Goal: Task Accomplishment & Management: Manage account settings

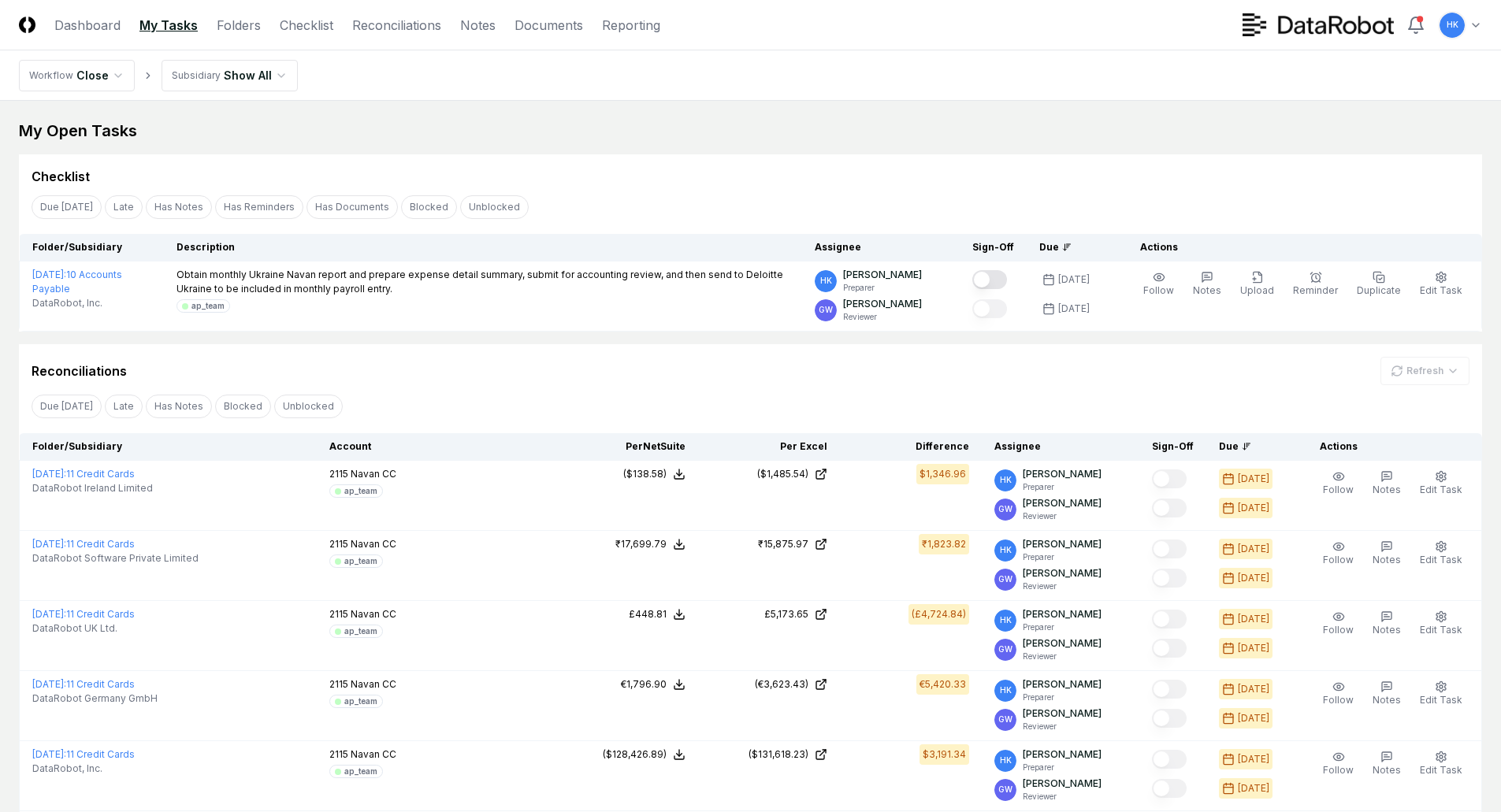
scroll to position [393, 0]
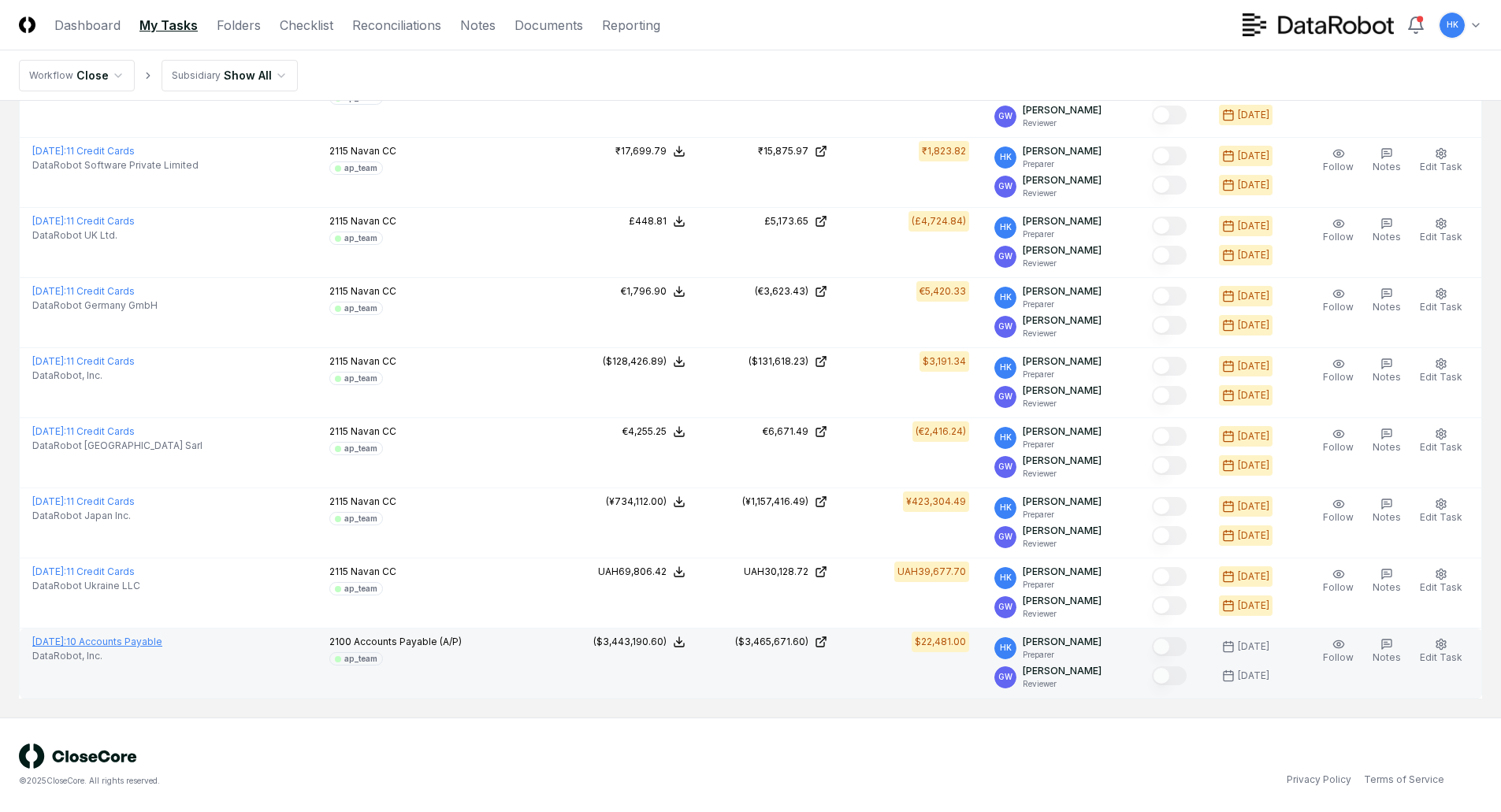
click at [120, 638] on link "[DATE] : 10 Accounts Payable" at bounding box center [97, 641] width 130 height 12
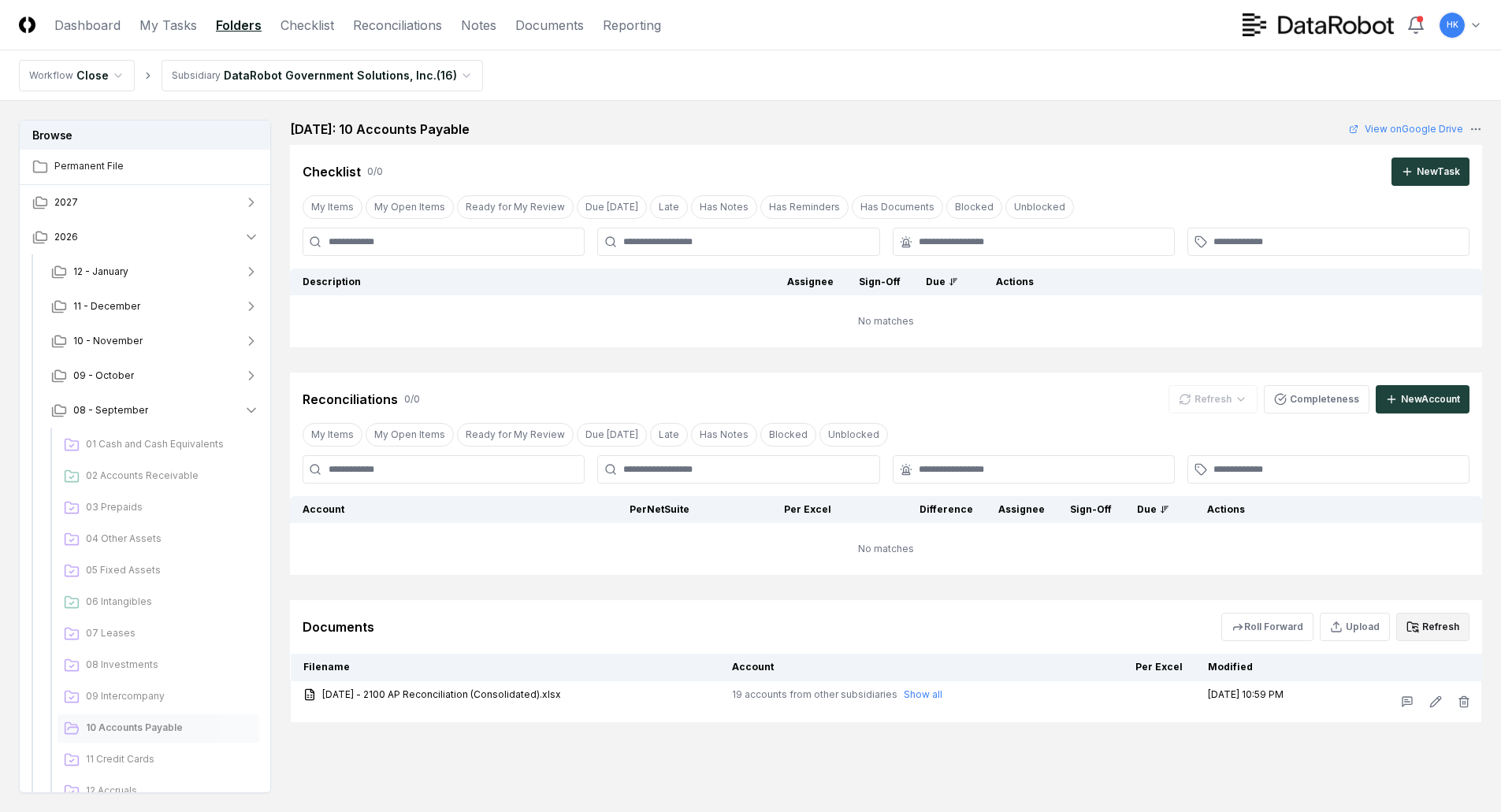
click at [1443, 627] on button "Refresh" at bounding box center [1432, 627] width 73 height 28
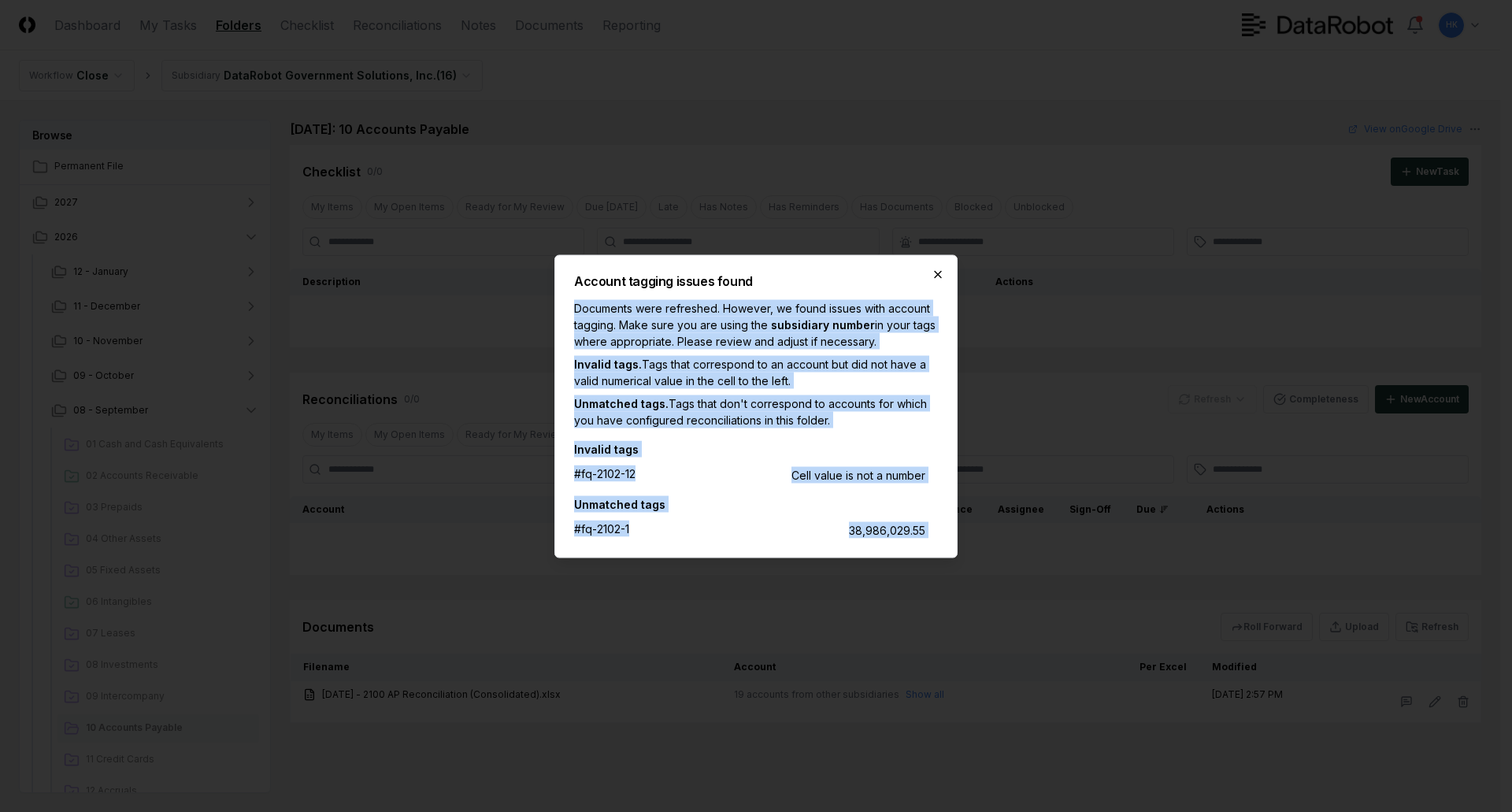
click at [932, 269] on div "Account tagging issues found Documents were refreshed. However, we found issues…" at bounding box center [756, 406] width 404 height 303
click at [942, 274] on icon "button" at bounding box center [938, 274] width 13 height 13
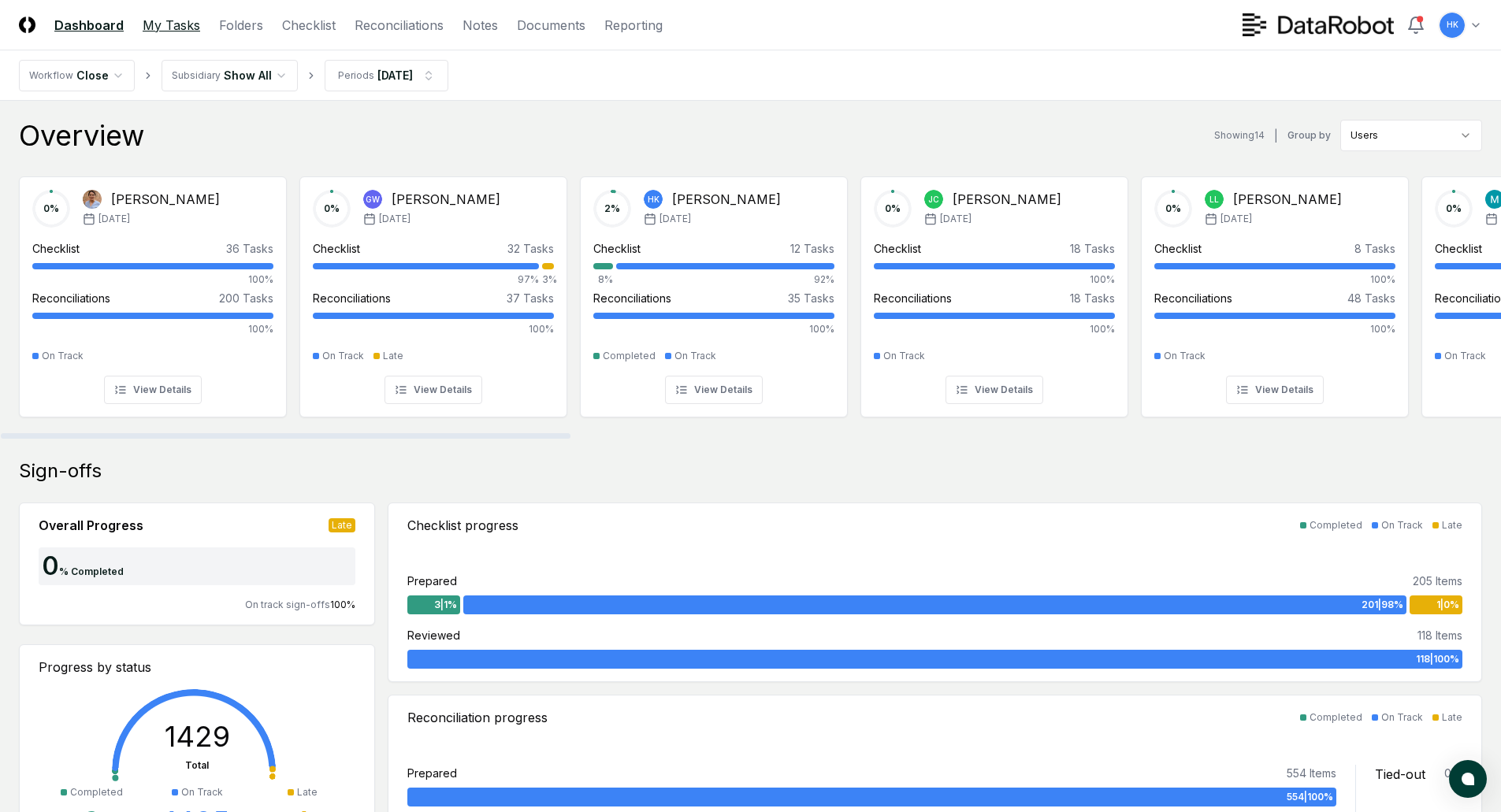
click at [160, 22] on link "My Tasks" at bounding box center [172, 26] width 58 height 19
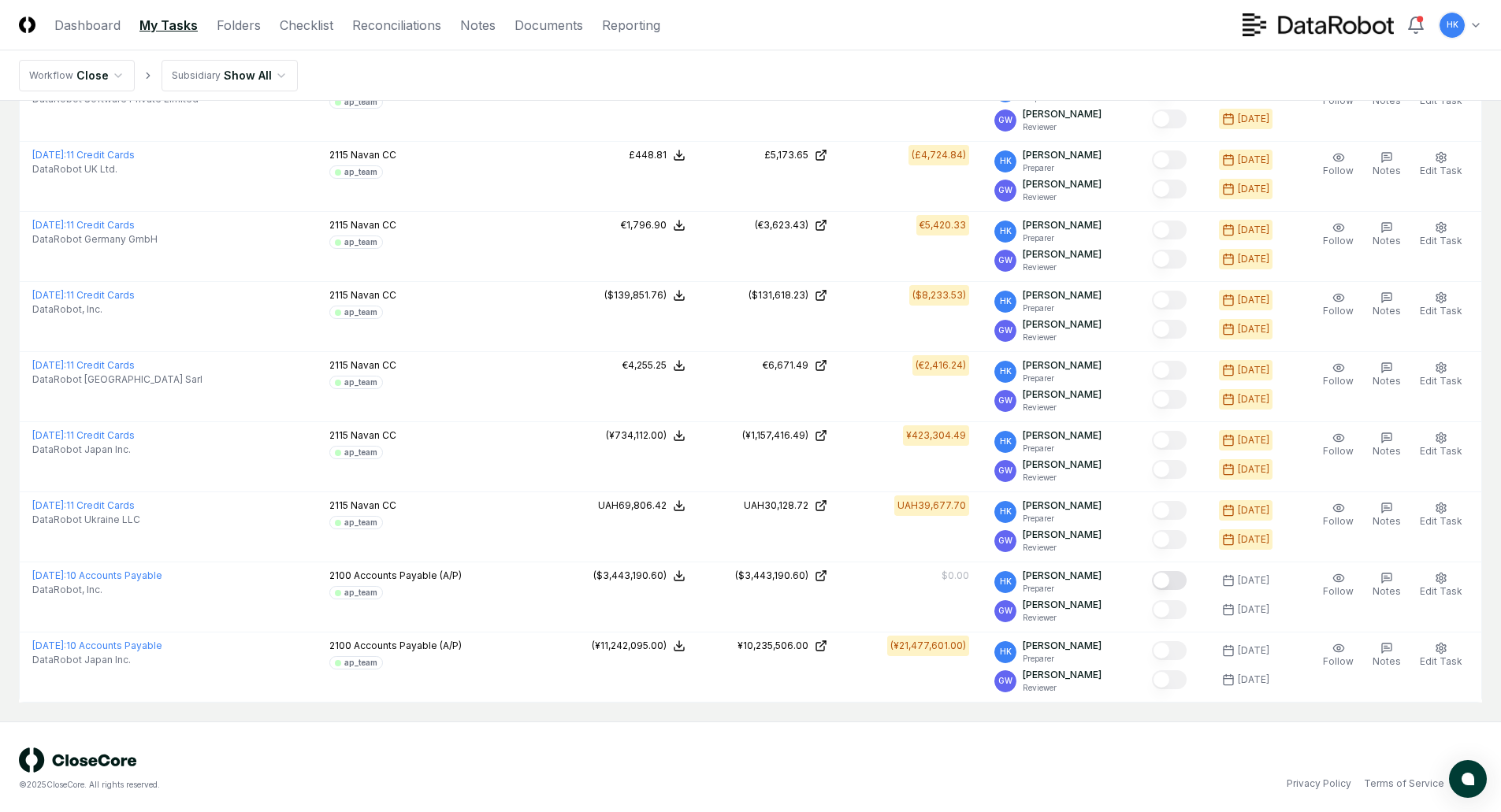
scroll to position [463, 0]
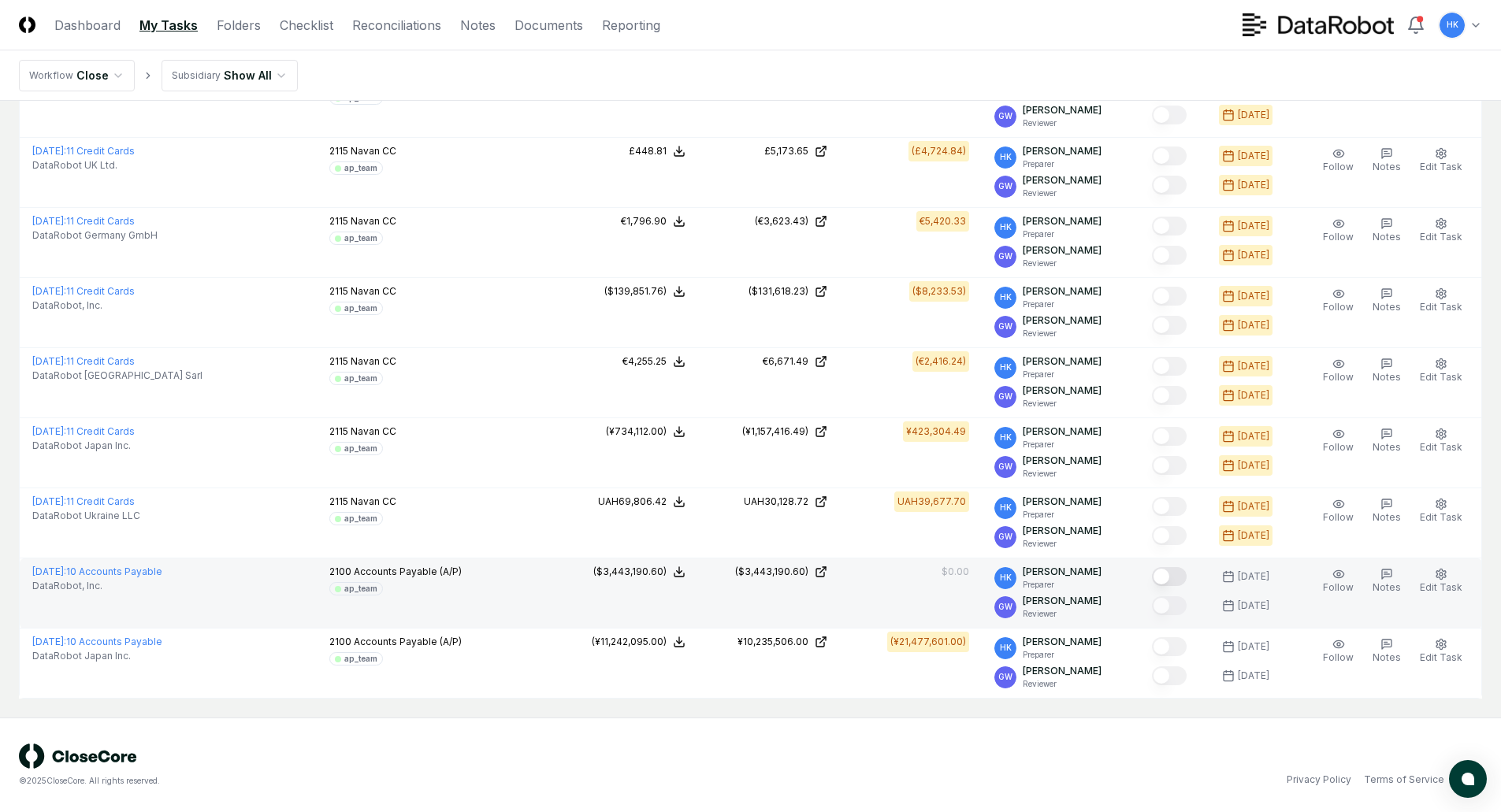
click at [1172, 579] on button "Mark complete" at bounding box center [1169, 577] width 35 height 19
click at [669, 735] on div "© 2025 CloseCore. All rights reserved. Privacy Policy Terms of Service" at bounding box center [750, 765] width 1501 height 95
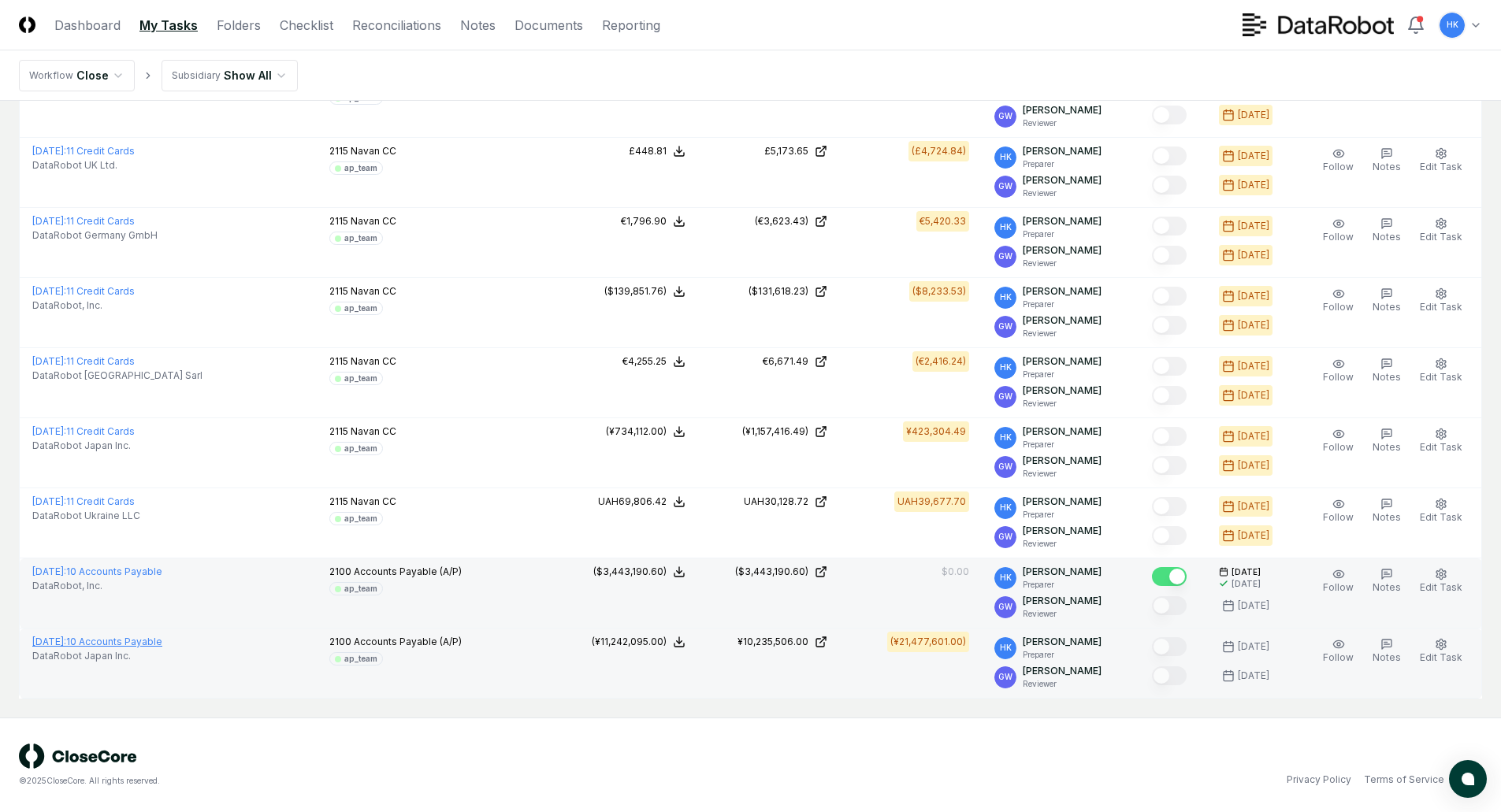
click at [152, 638] on link "[DATE] : 10 Accounts Payable" at bounding box center [97, 641] width 130 height 12
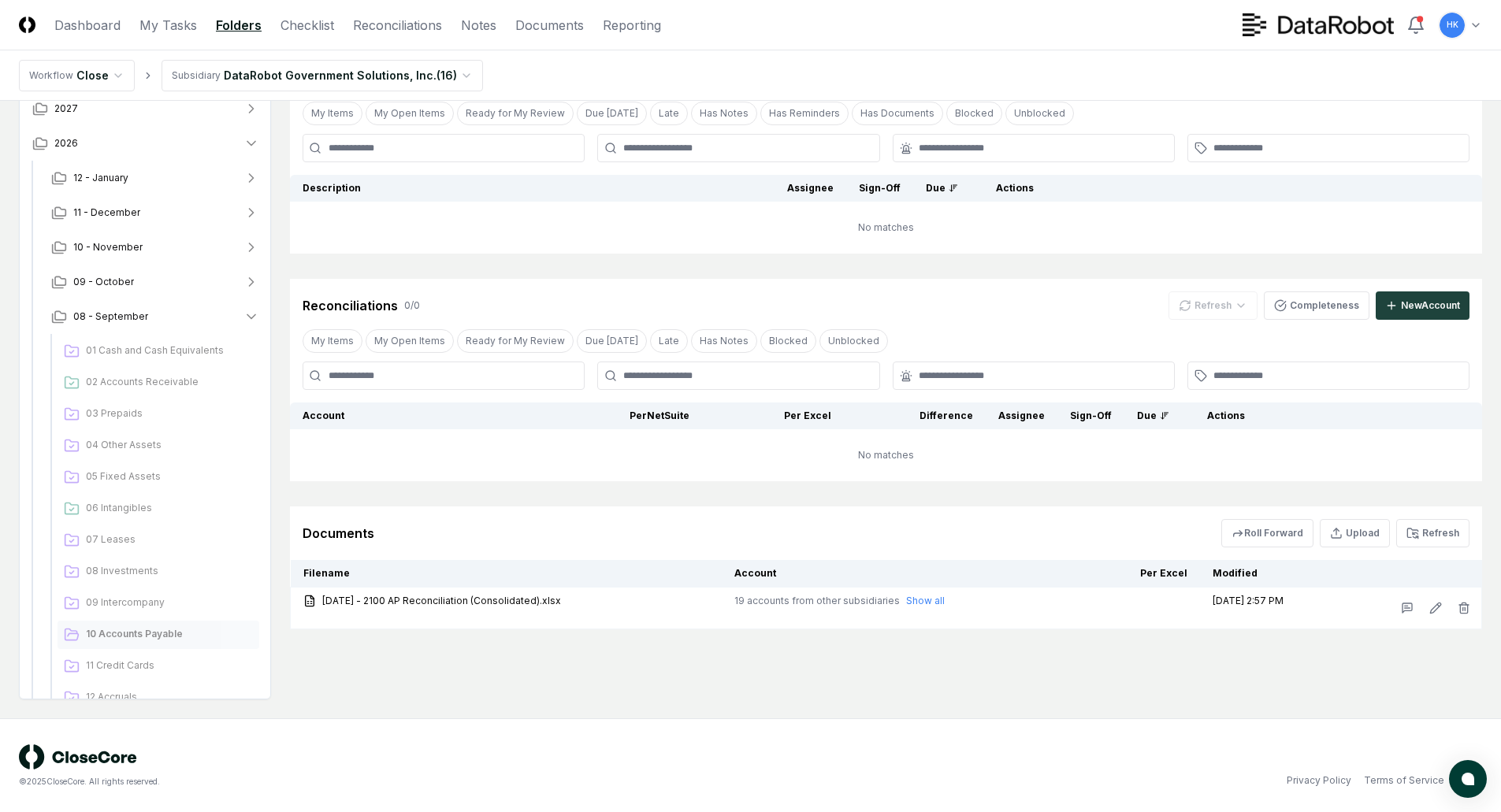
scroll to position [95, 0]
click at [1434, 531] on button "Refresh" at bounding box center [1432, 532] width 73 height 28
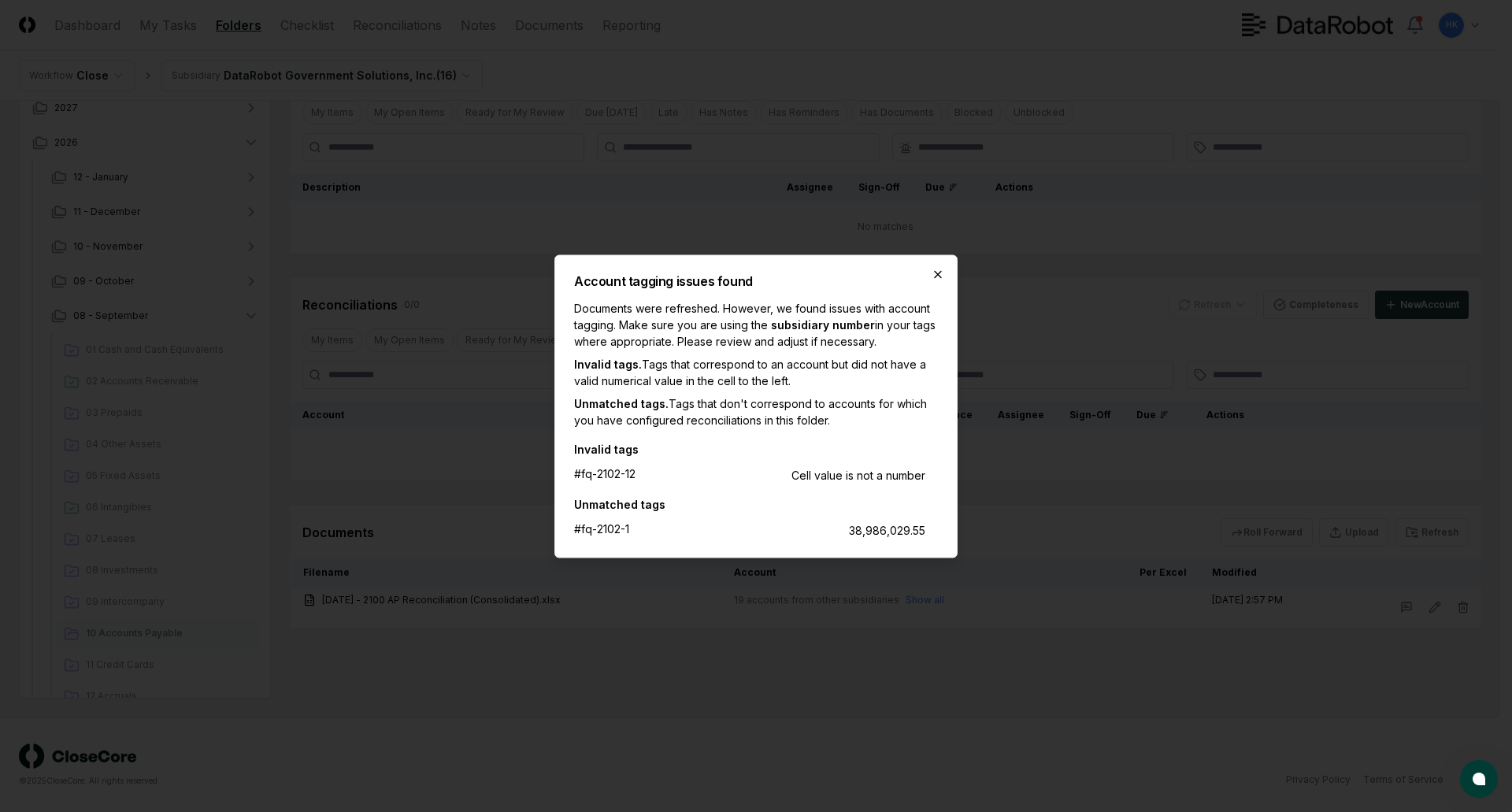
click at [941, 268] on icon "button" at bounding box center [938, 274] width 13 height 13
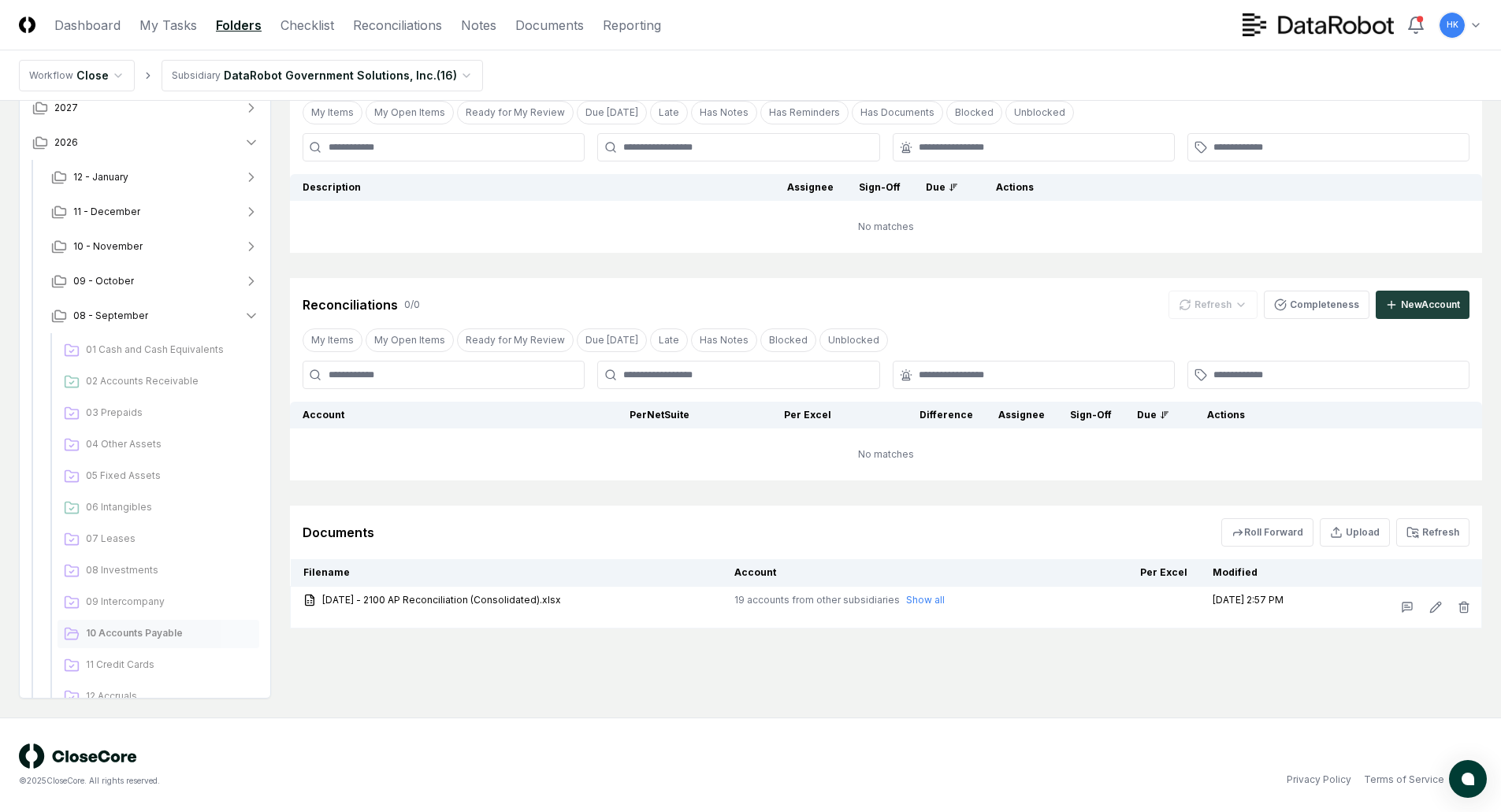
click at [738, 740] on div "© 2025 CloseCore. All rights reserved. Privacy Policy Terms of Service" at bounding box center [750, 765] width 1501 height 95
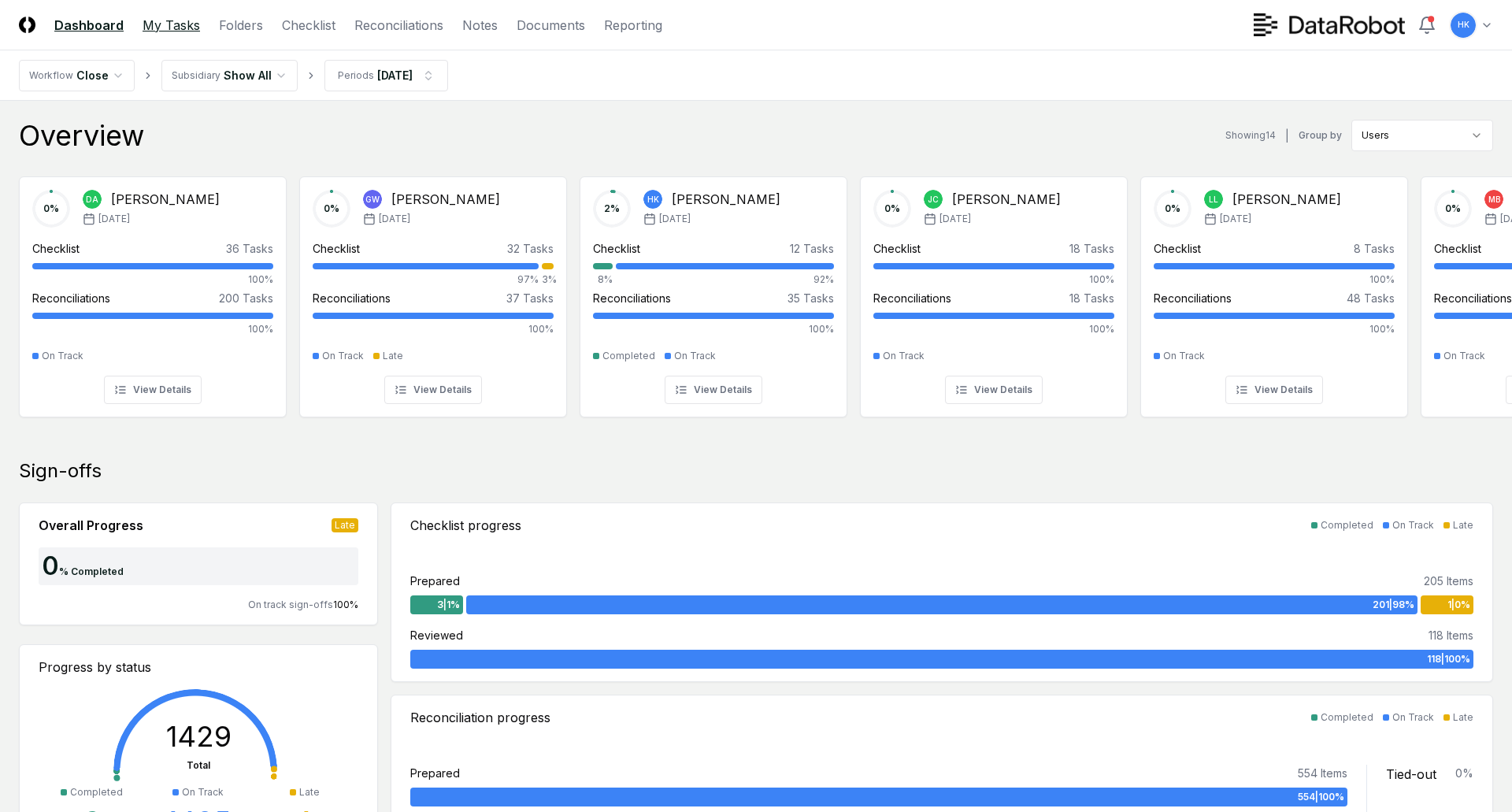
click at [175, 27] on link "My Tasks" at bounding box center [172, 26] width 58 height 19
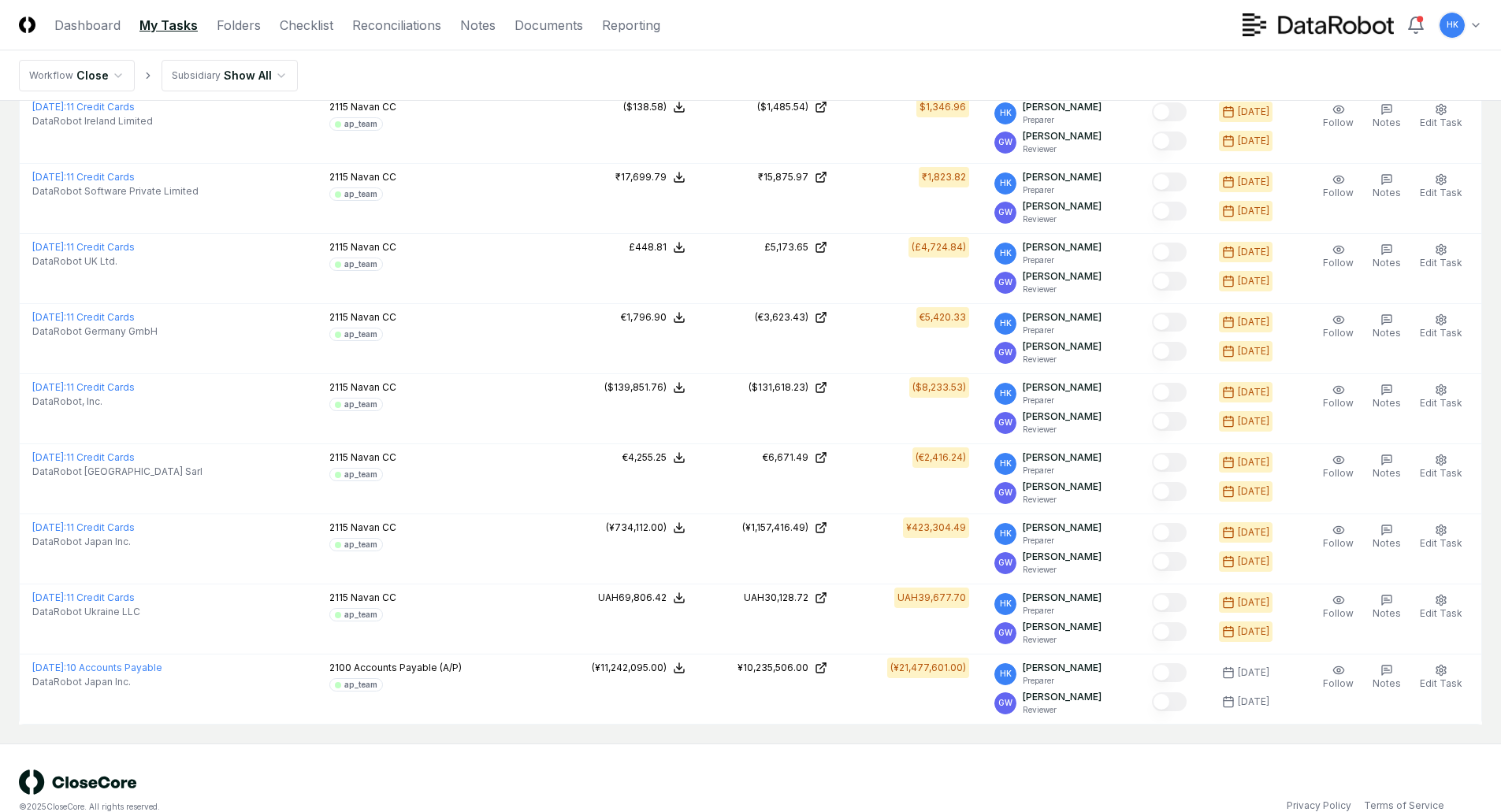
scroll to position [393, 0]
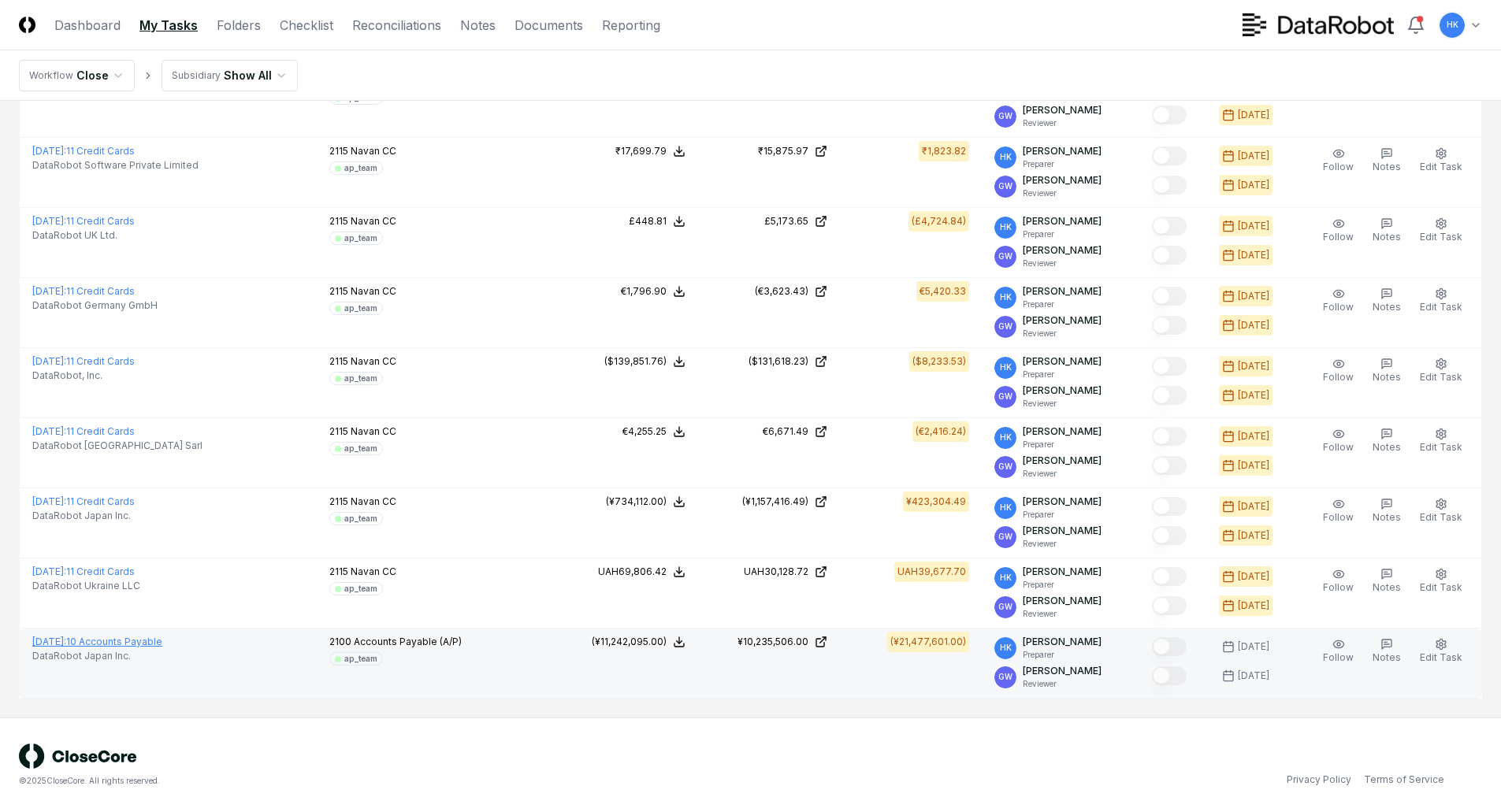
click at [160, 640] on link "[DATE] : 10 Accounts Payable" at bounding box center [97, 641] width 130 height 12
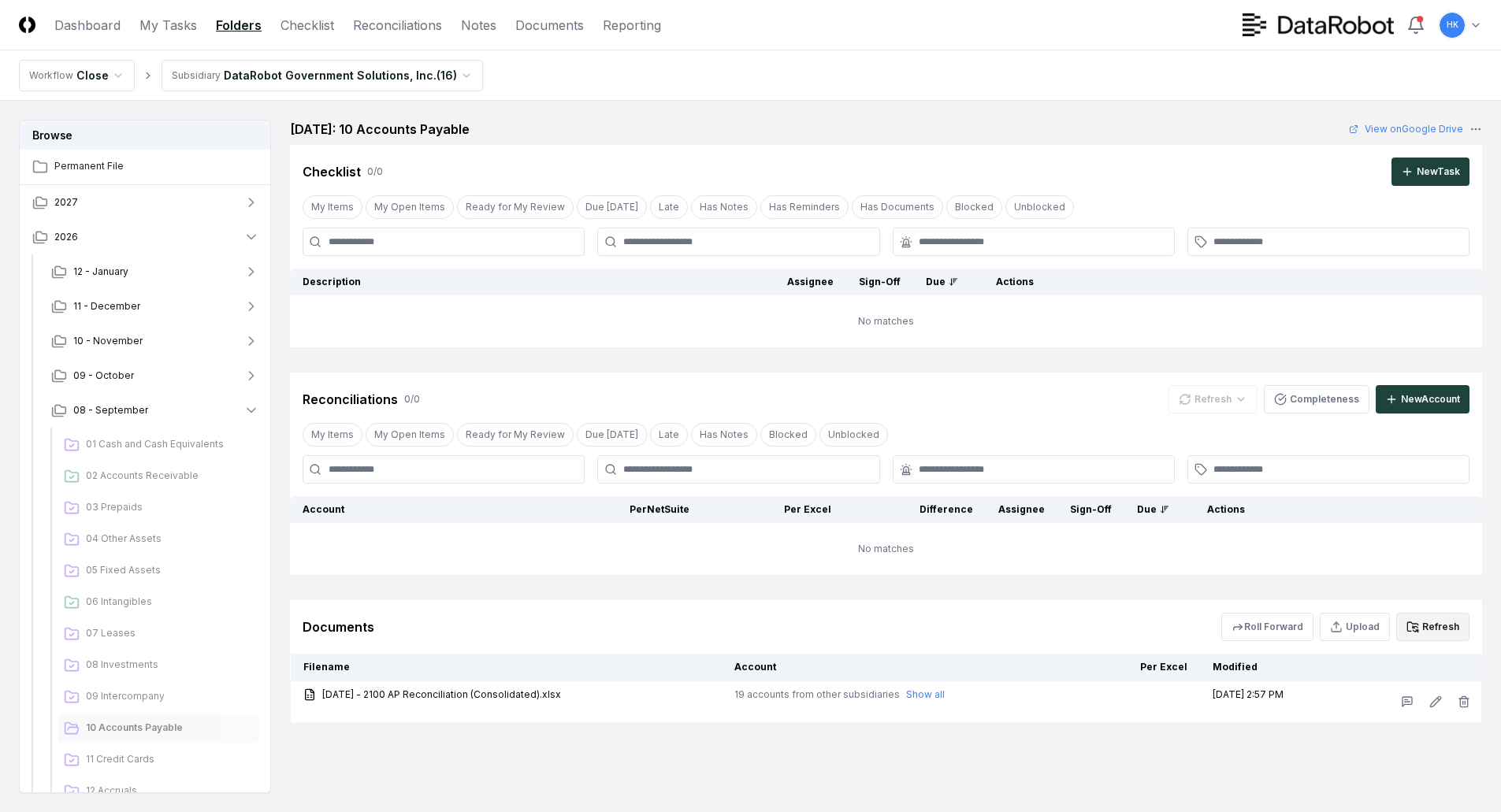
click at [1436, 628] on button "Refresh" at bounding box center [1432, 627] width 73 height 28
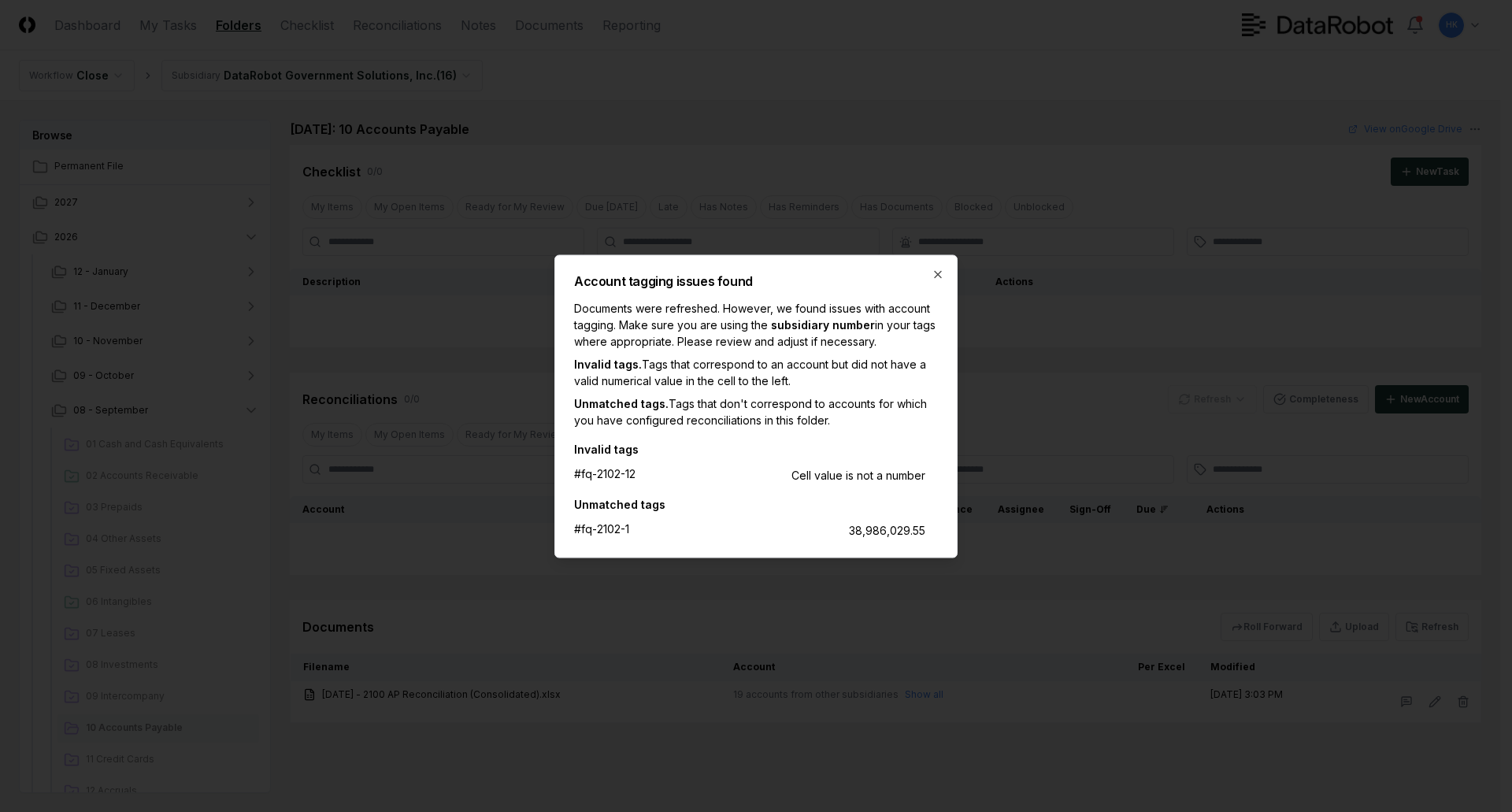
click at [925, 278] on h2 "Account tagging issues found" at bounding box center [756, 281] width 364 height 13
click at [934, 275] on icon "button" at bounding box center [938, 274] width 13 height 13
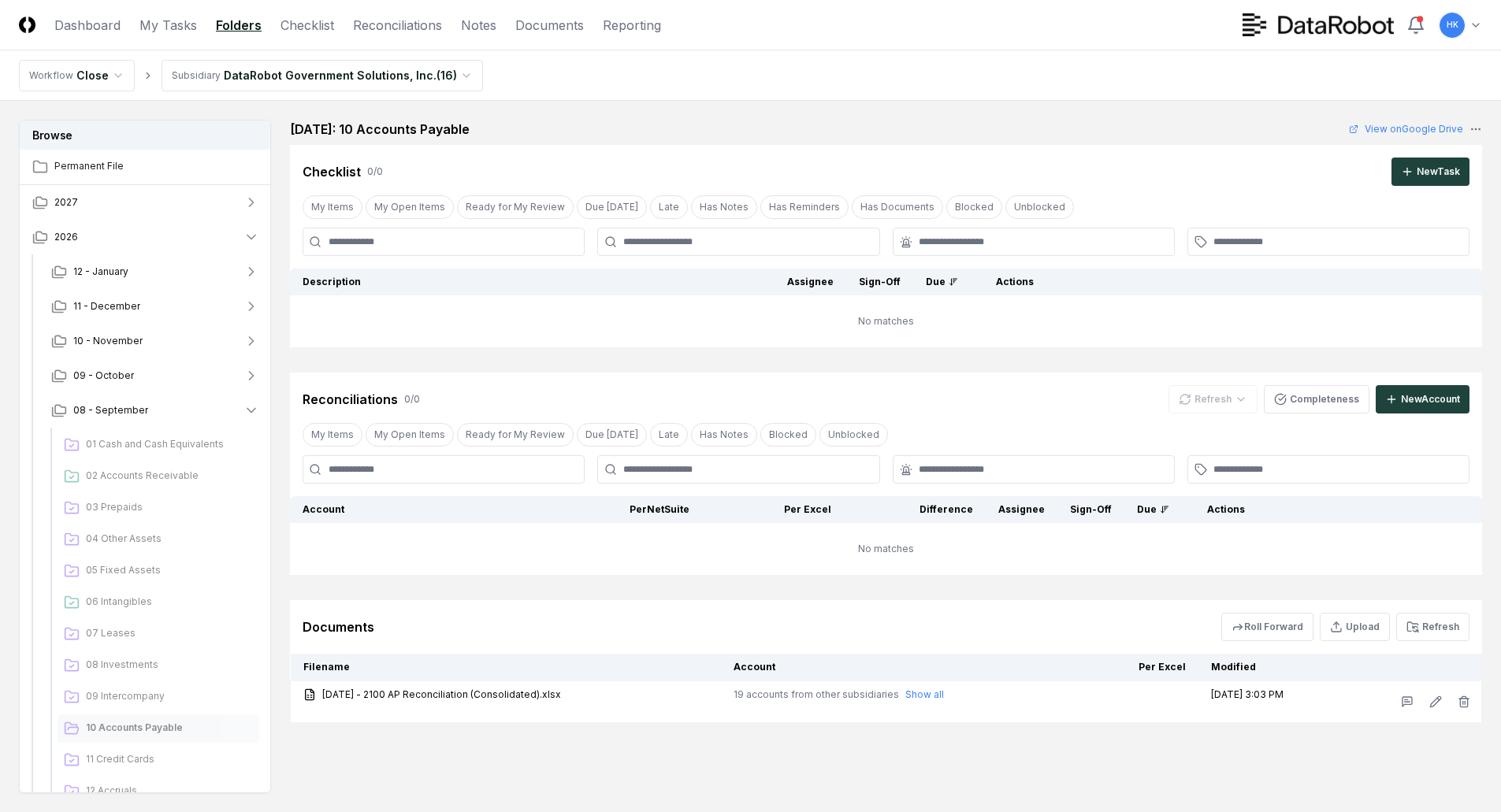
click at [836, 789] on div "Cancel Reassign [DATE]: 10 Accounts Payable View on Google Drive Checklist 0 / …" at bounding box center [885, 456] width 1192 height 673
click at [172, 22] on link "My Tasks" at bounding box center [169, 26] width 58 height 19
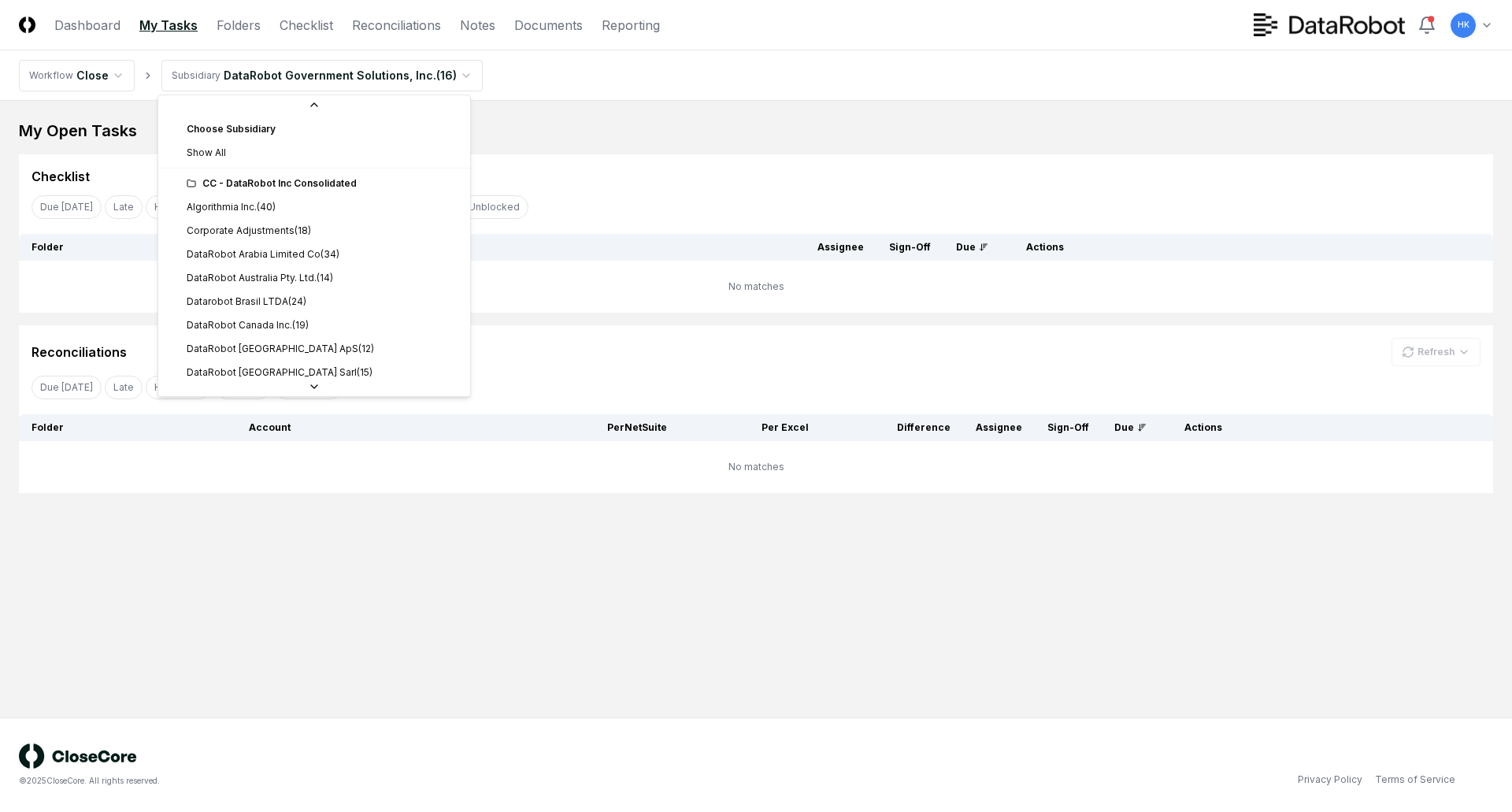
click at [458, 73] on html "CloseCore Dashboard My Tasks Folders Checklist Reconciliations Notes Documents …" at bounding box center [756, 406] width 1512 height 812
click at [219, 120] on div "Choose Subsidiary" at bounding box center [314, 110] width 306 height 23
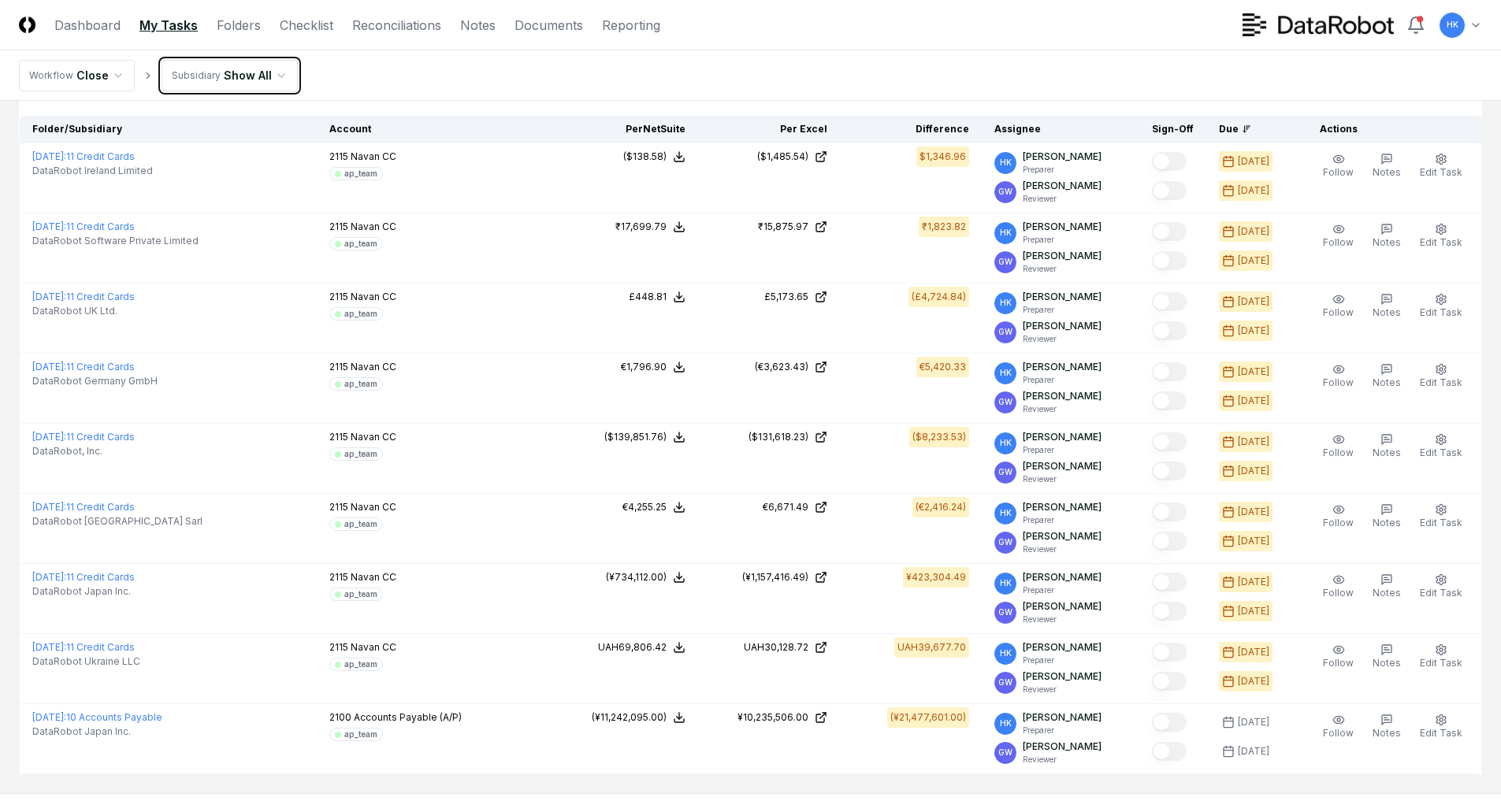
scroll to position [393, 0]
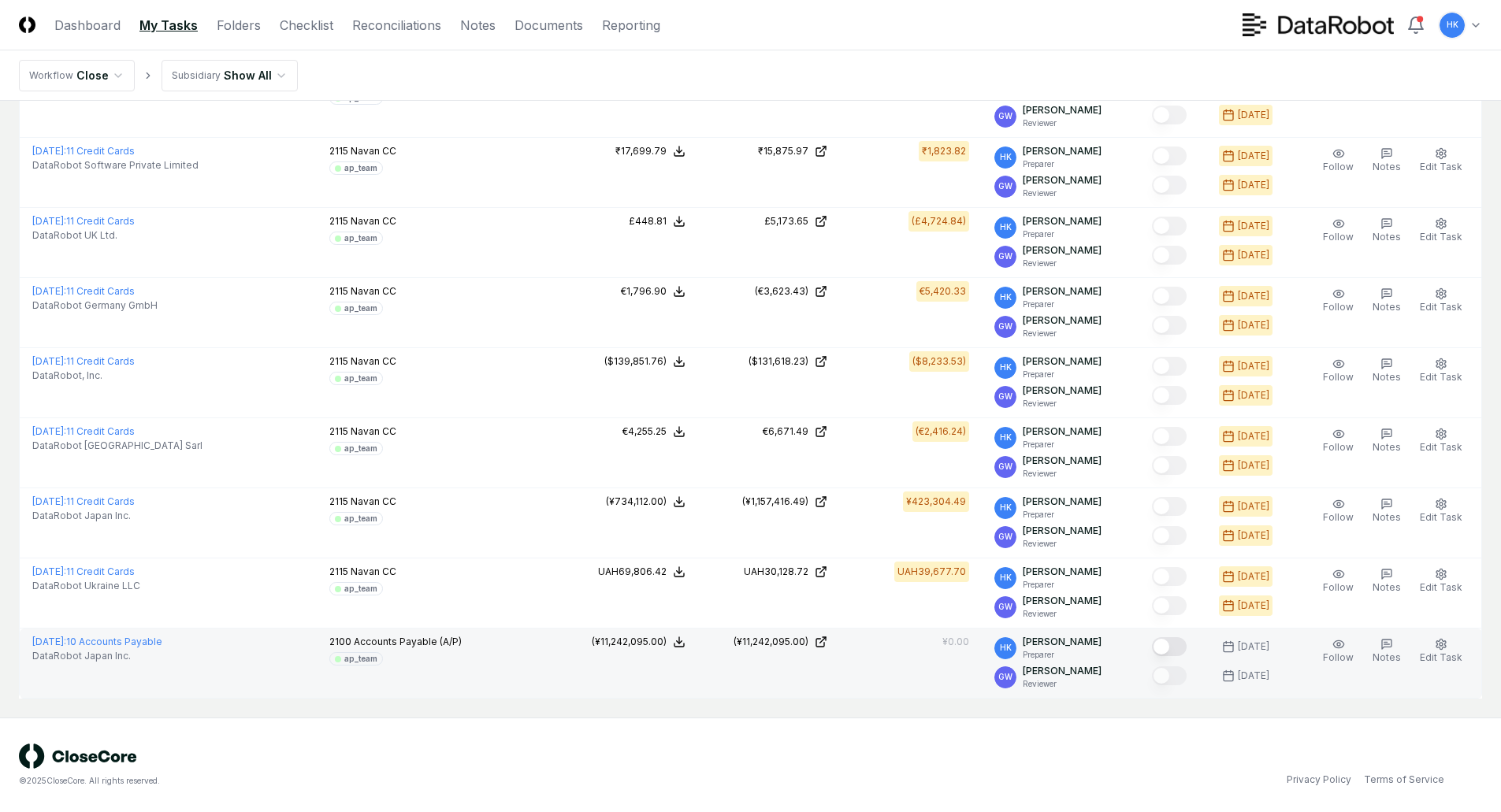
click at [1169, 644] on button "Mark complete" at bounding box center [1169, 647] width 35 height 19
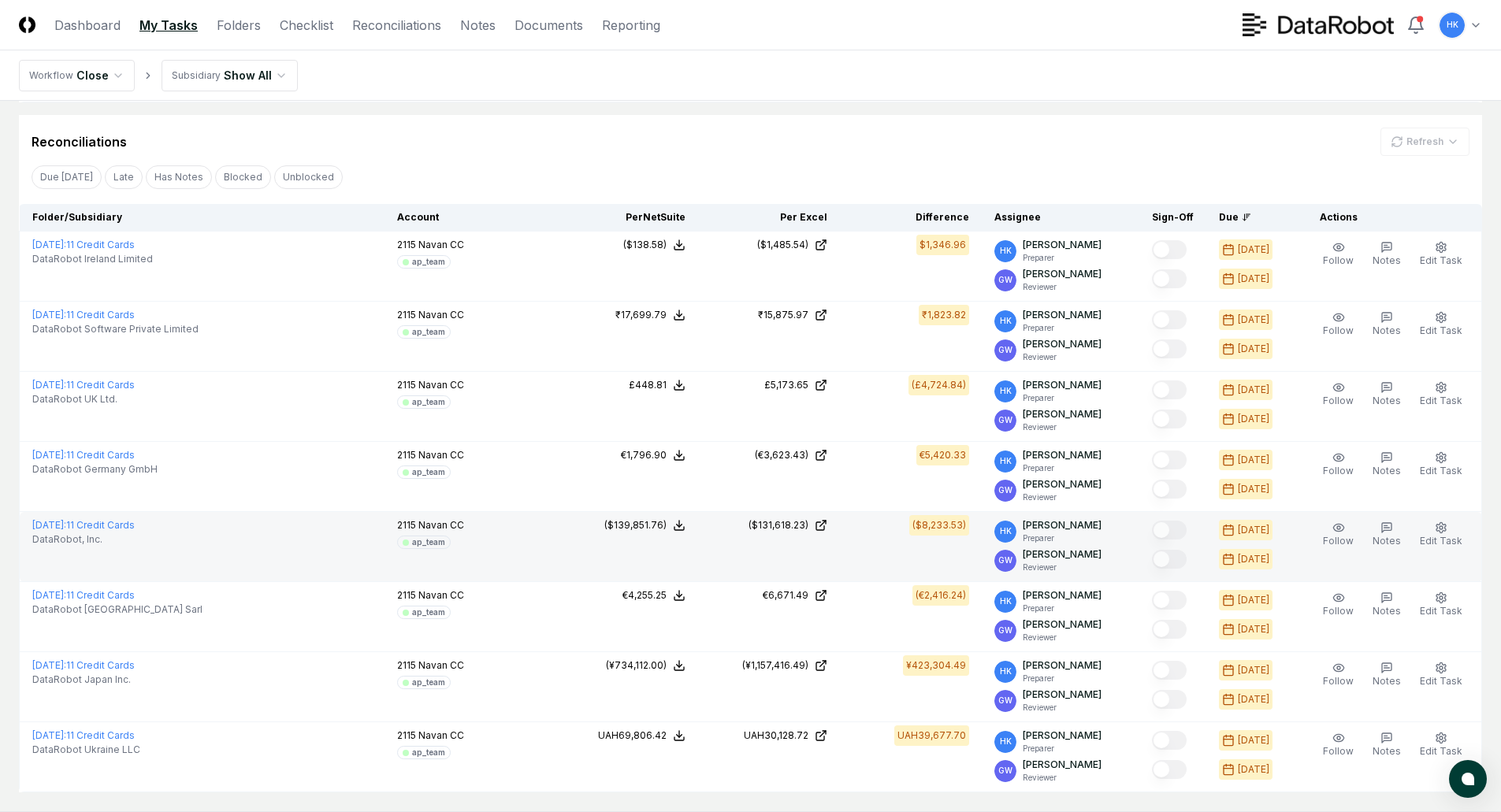
scroll to position [87, 0]
